Goal: Task Accomplishment & Management: Use online tool/utility

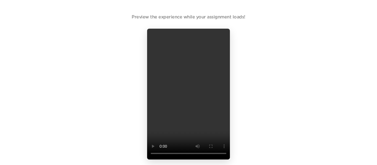
scroll to position [39, 0]
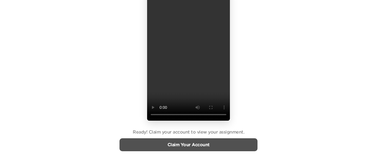
click at [187, 141] on div "Claim Your Account" at bounding box center [189, 145] width 138 height 13
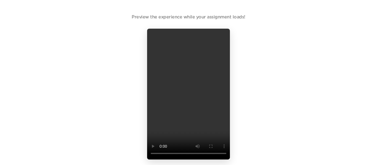
click at [301, 134] on div "Preview the experience while your assignment loads! Ready! Claim your account t…" at bounding box center [188, 102] width 377 height 204
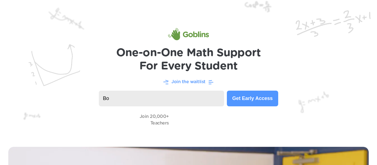
type input "B"
